Goal: Information Seeking & Learning: Learn about a topic

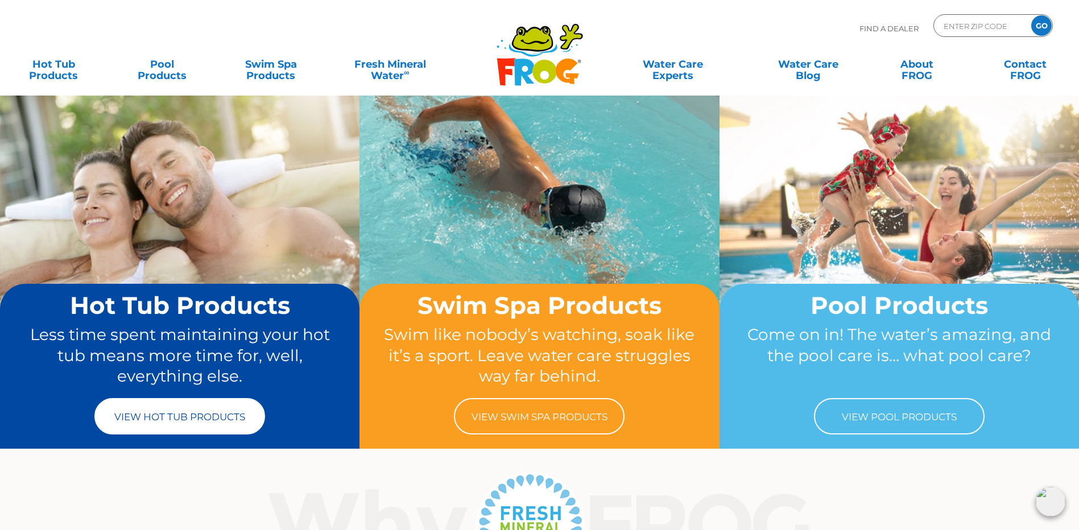
click at [189, 421] on link "View Hot Tub Products" at bounding box center [179, 416] width 171 height 36
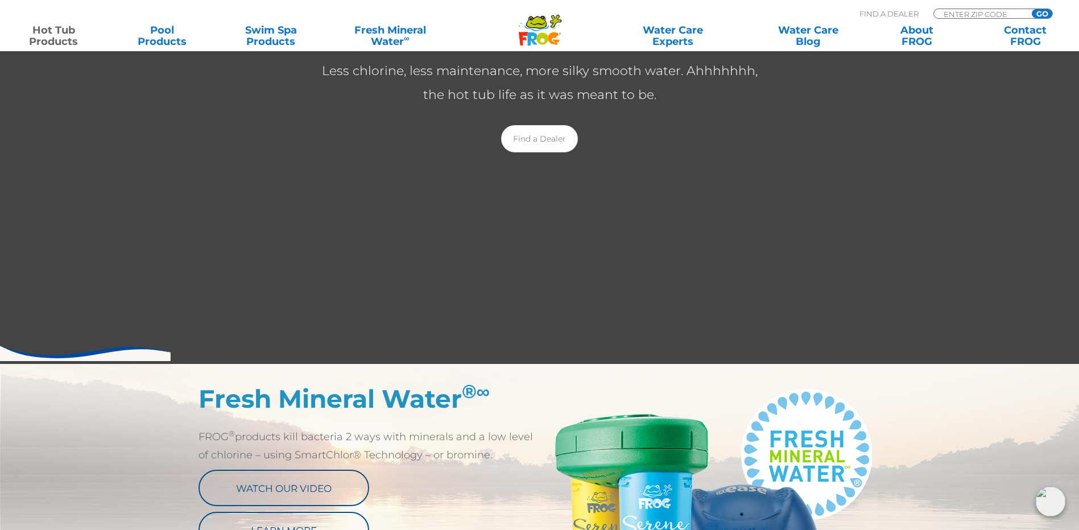
scroll to position [379, 0]
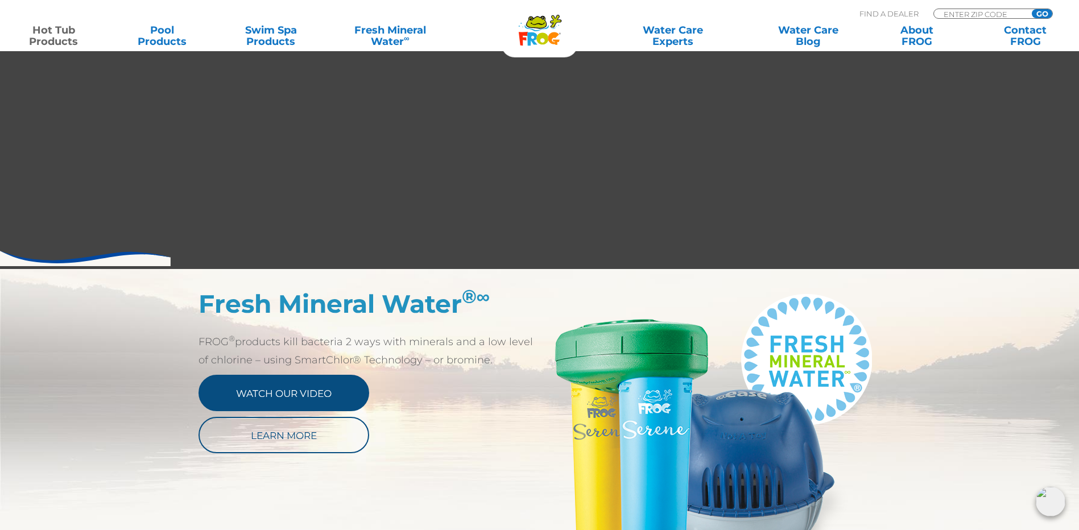
click at [269, 393] on link "Watch Our Video" at bounding box center [284, 393] width 171 height 36
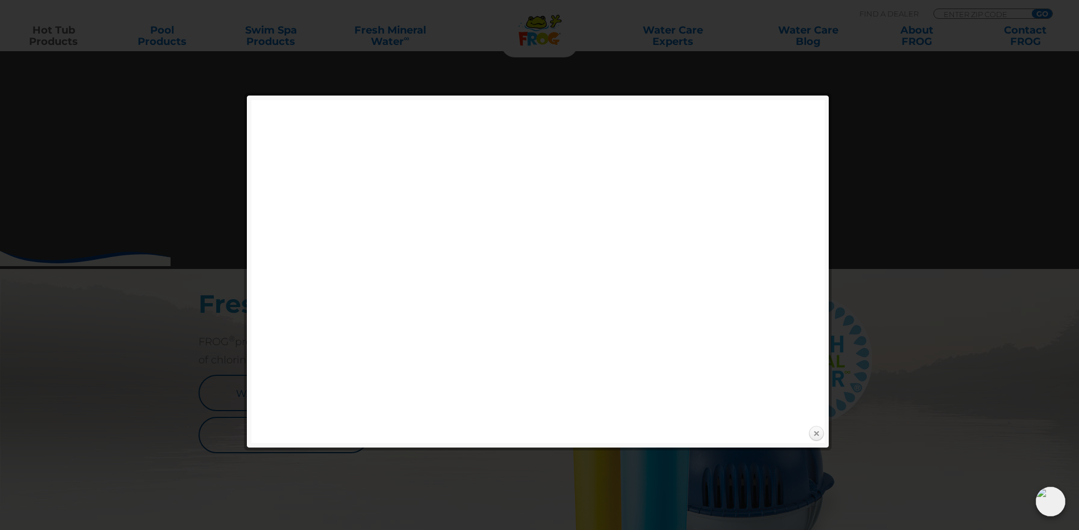
click at [815, 436] on link "Close" at bounding box center [816, 434] width 17 height 17
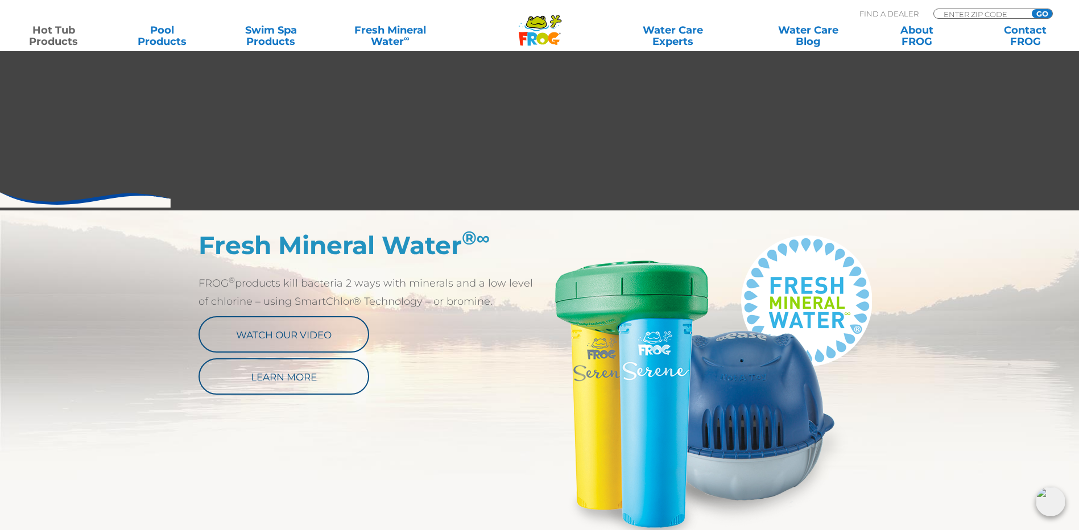
scroll to position [474, 0]
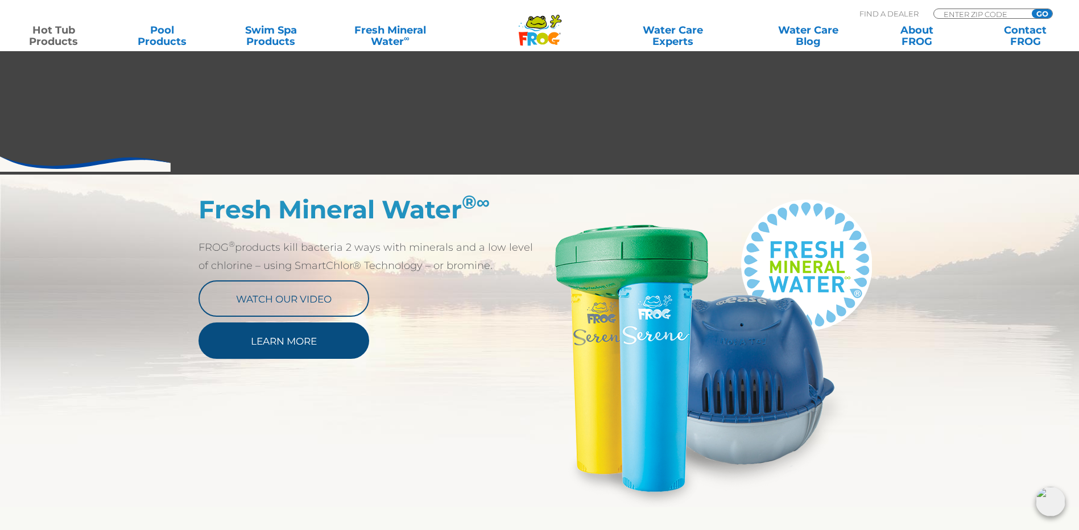
click at [345, 335] on link "Learn More" at bounding box center [284, 341] width 171 height 36
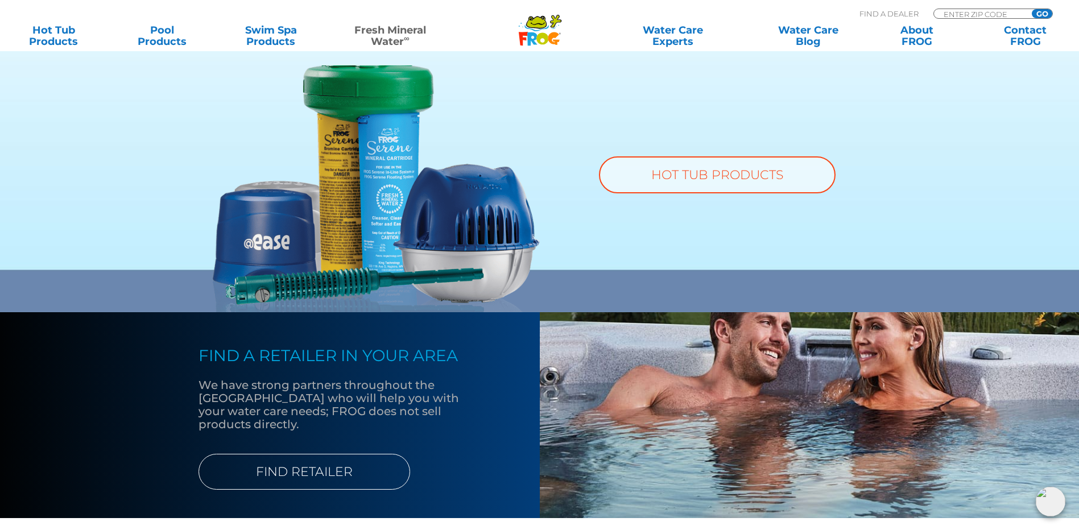
scroll to position [873, 0]
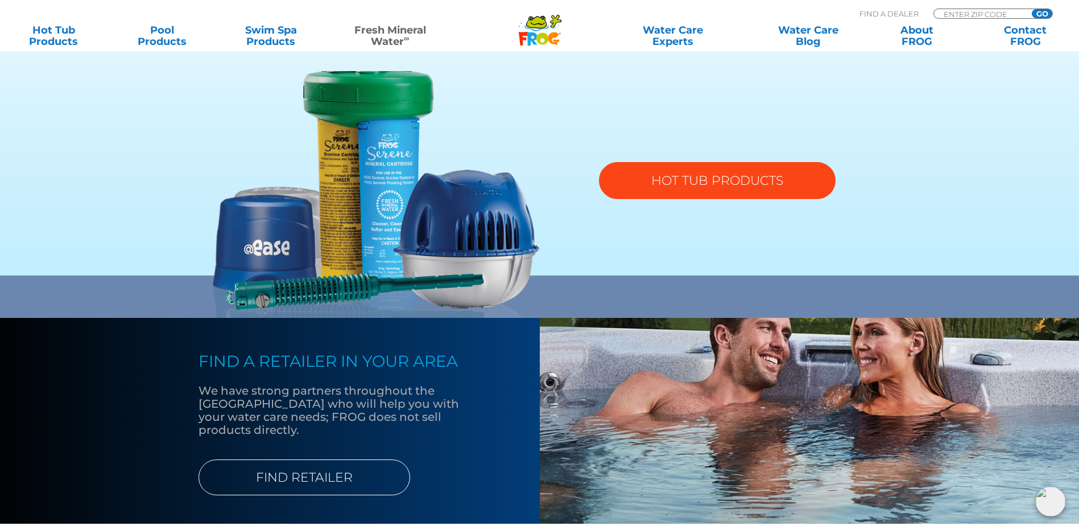
click at [667, 181] on link "HOT TUB PRODUCTS" at bounding box center [717, 180] width 237 height 37
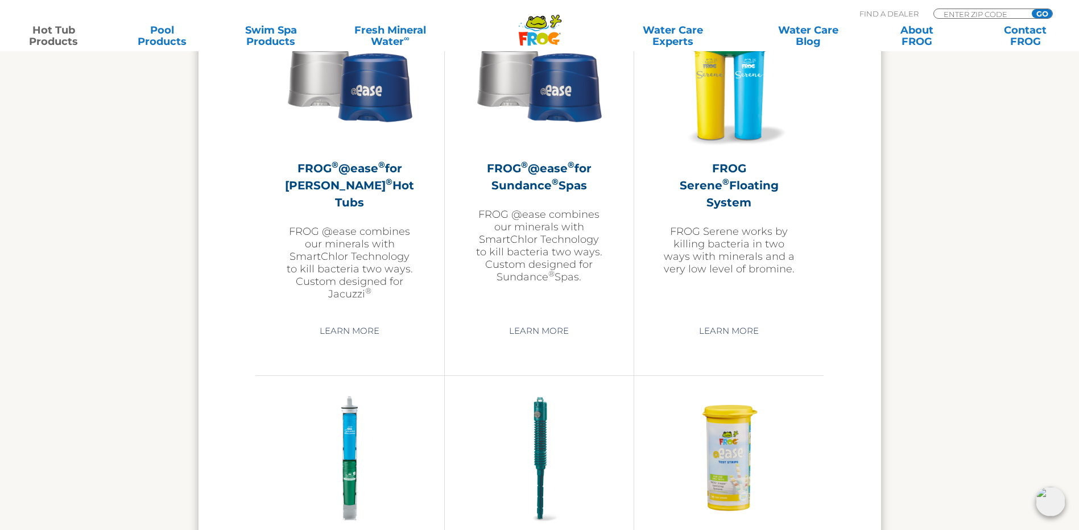
scroll to position [2181, 0]
